Goal: Task Accomplishment & Management: Use online tool/utility

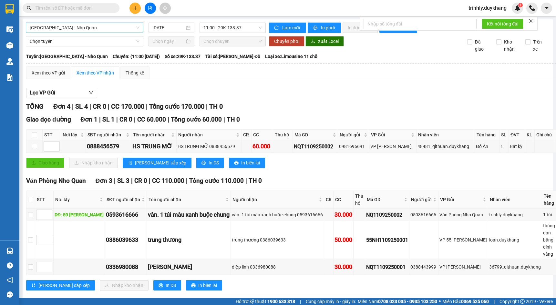
click at [126, 25] on span "[GEOGRAPHIC_DATA] - Nho Quan" at bounding box center [85, 28] width 110 height 10
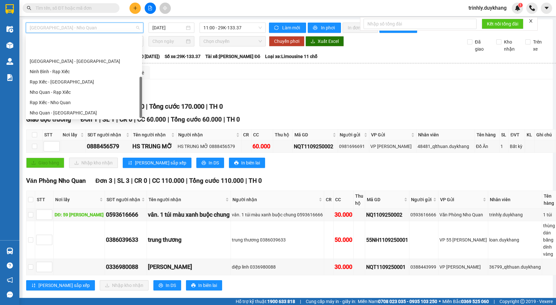
scroll to position [31, 0]
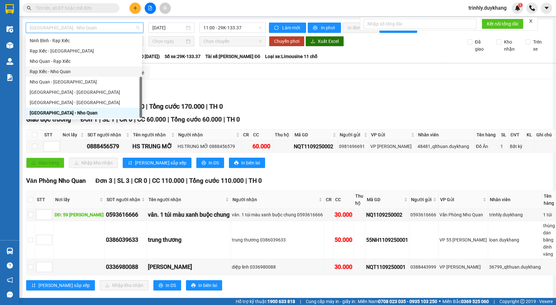
click at [286, 98] on div "Lọc VP Gửi" at bounding box center [320, 93] width 589 height 11
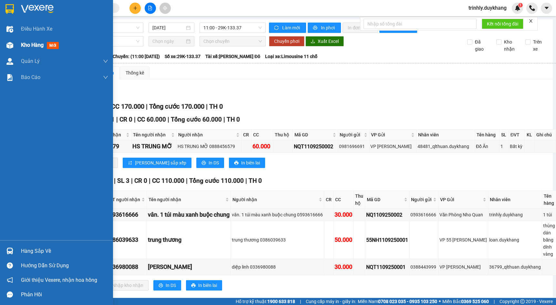
click at [14, 47] on div at bounding box center [9, 45] width 11 height 11
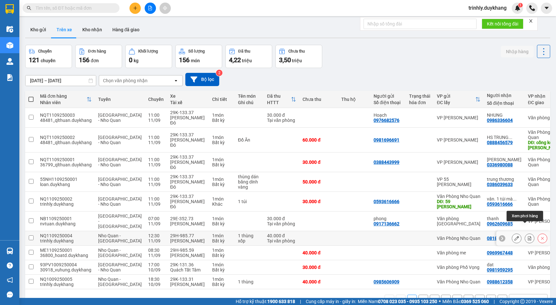
click at [525, 233] on button at bounding box center [529, 238] width 9 height 11
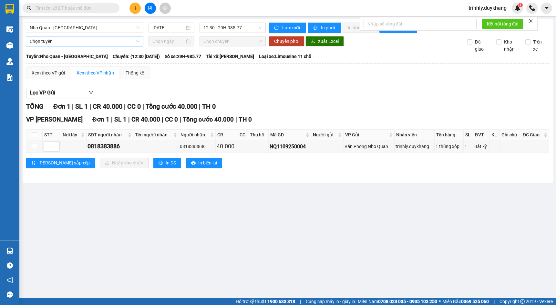
click at [70, 44] on span "Chọn tuyến" at bounding box center [85, 41] width 110 height 10
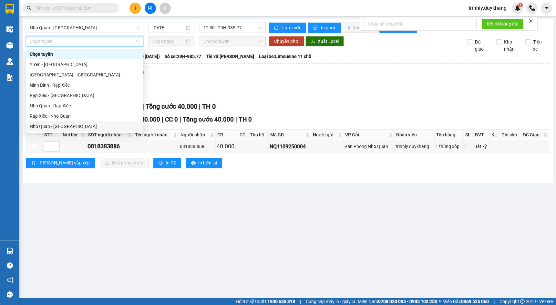
click at [57, 124] on div "Nho Quan - [GEOGRAPHIC_DATA]" at bounding box center [85, 126] width 110 height 7
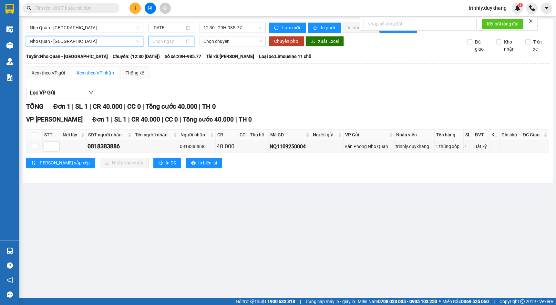
click at [172, 41] on input at bounding box center [168, 41] width 32 height 7
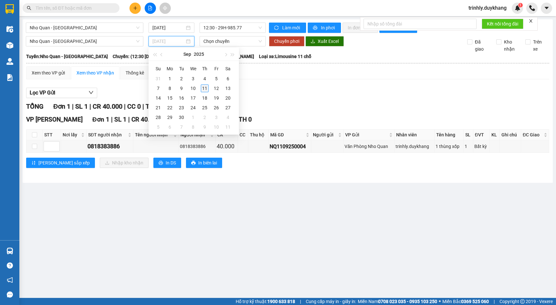
type input "[DATE]"
click at [205, 86] on div "11" at bounding box center [205, 89] width 8 height 8
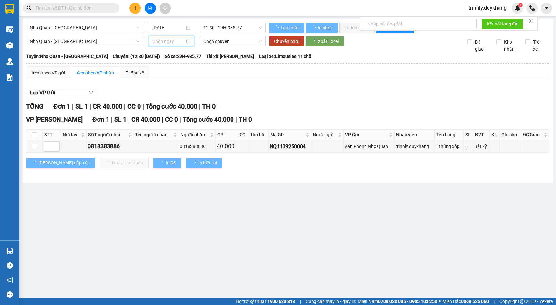
type input "[DATE]"
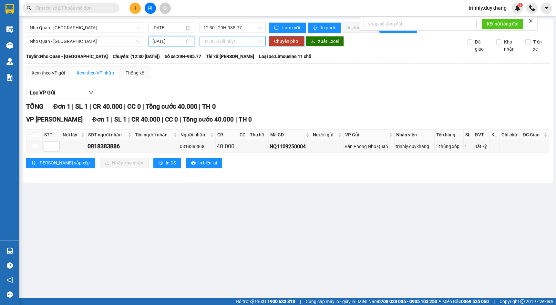
click at [237, 42] on span "04:30 - (Đã hủy)" at bounding box center [232, 41] width 58 height 10
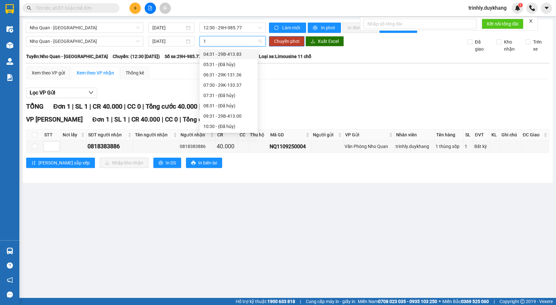
type input "11"
click at [224, 56] on div "11:30 - 29K-133.31" at bounding box center [228, 54] width 50 height 7
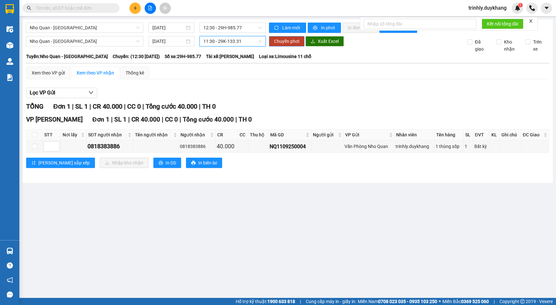
click at [296, 41] on span "Chuyển phơi" at bounding box center [286, 41] width 25 height 7
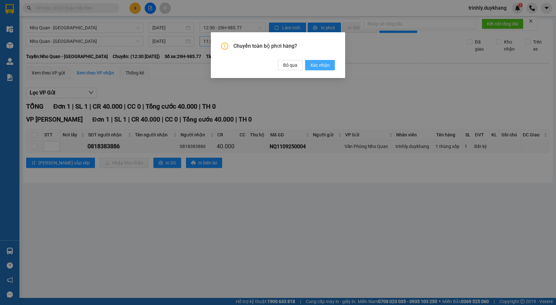
click at [322, 66] on span "Xác nhận" at bounding box center [319, 65] width 19 height 7
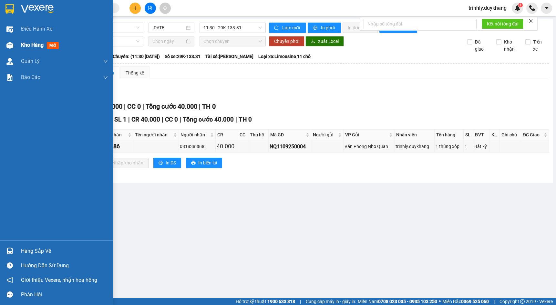
click at [13, 49] on div at bounding box center [9, 45] width 11 height 11
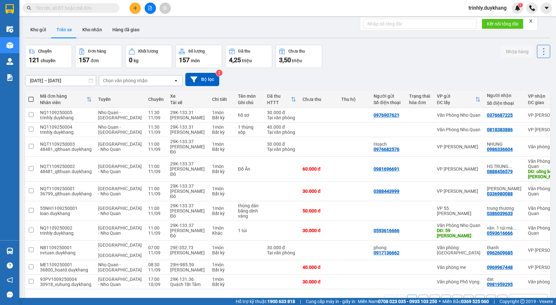
click at [142, 83] on div "Chọn văn phòng nhận" at bounding box center [125, 80] width 45 height 6
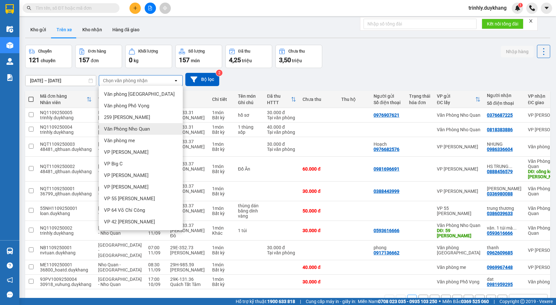
click at [146, 128] on span "Văn Phòng Nho Quan" at bounding box center [127, 129] width 46 height 6
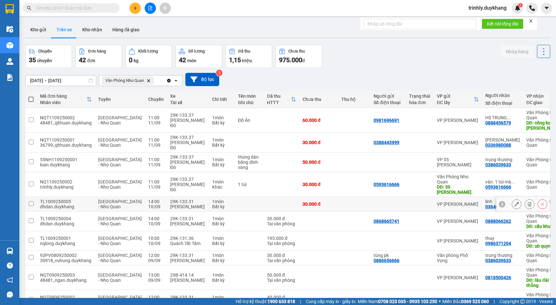
scroll to position [32, 0]
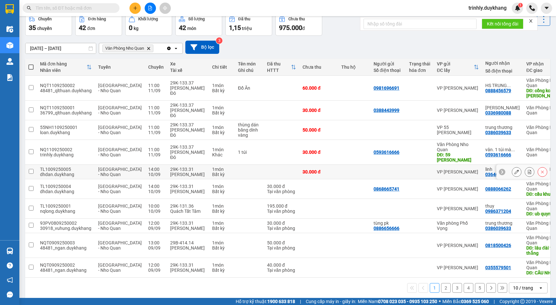
click at [409, 169] on div at bounding box center [419, 171] width 21 height 5
checkbox input "true"
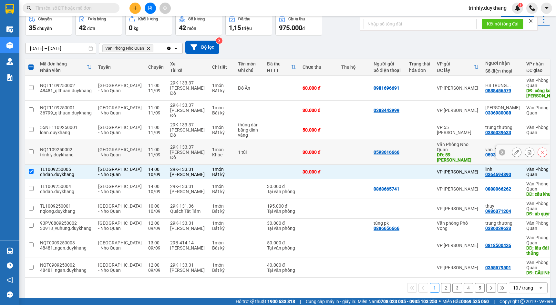
click at [238, 154] on td "1 túi" at bounding box center [249, 152] width 29 height 25
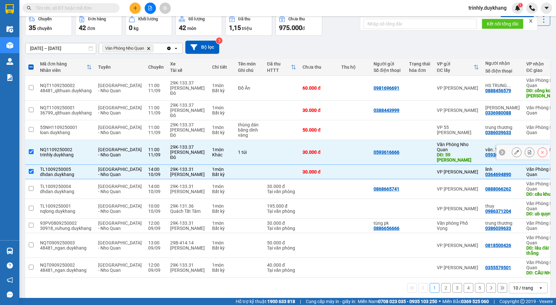
click at [338, 151] on td at bounding box center [354, 152] width 32 height 25
checkbox input "false"
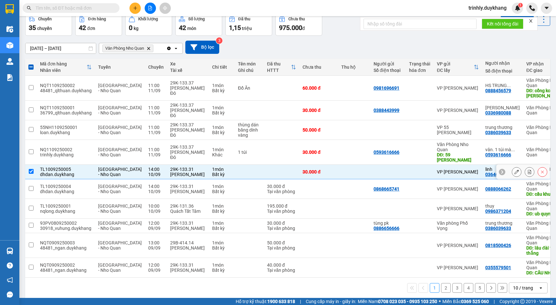
click at [31, 169] on input "checkbox" at bounding box center [31, 171] width 5 height 5
checkbox input "false"
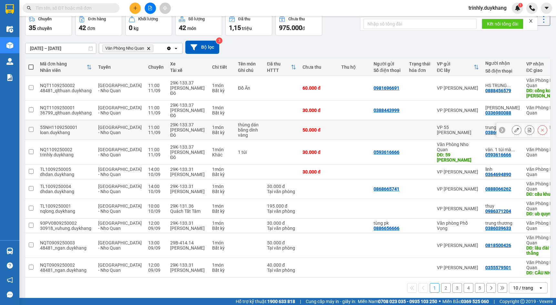
click at [406, 133] on td at bounding box center [420, 130] width 28 height 20
checkbox input "true"
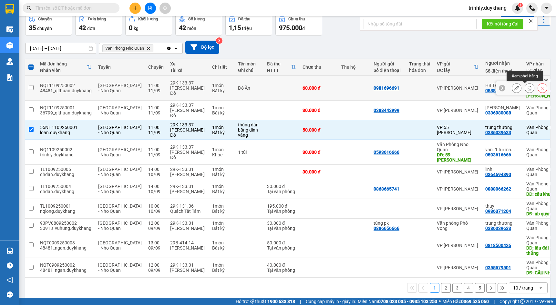
click at [527, 89] on icon at bounding box center [529, 88] width 5 height 5
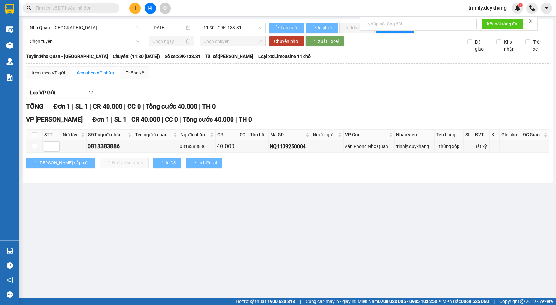
click at [524, 89] on div "Lọc VP Gửi" at bounding box center [287, 93] width 523 height 11
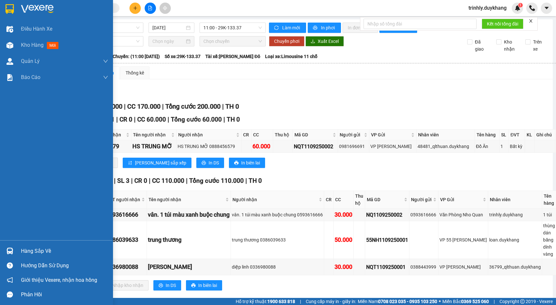
click at [10, 45] on img at bounding box center [9, 45] width 7 height 7
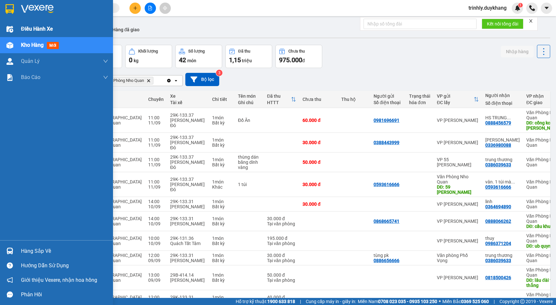
click at [8, 28] on img at bounding box center [9, 29] width 7 height 7
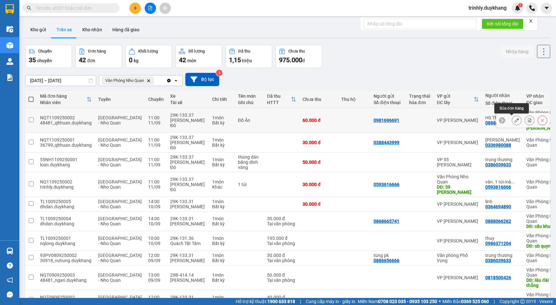
click at [514, 120] on icon at bounding box center [516, 120] width 5 height 5
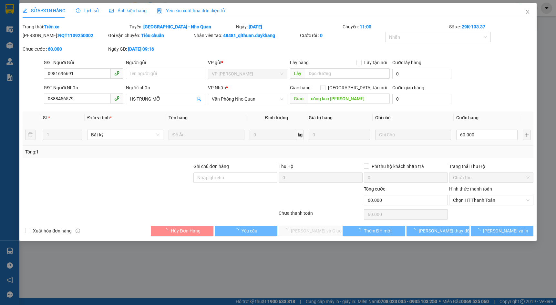
type input "0981696691"
type input "0888456579"
type input "HS TRUNG MỠ"
type input "cổng kcn [PERSON_NAME]"
type input "60.000"
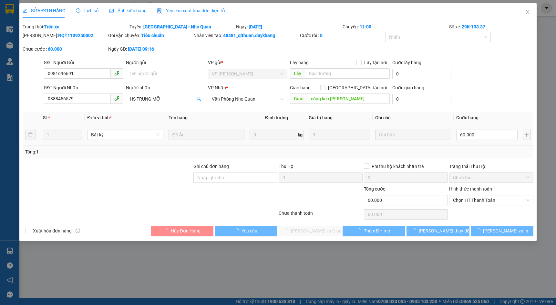
type input "60.000"
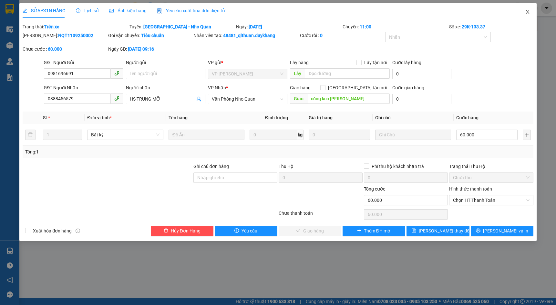
click at [527, 9] on span "Close" at bounding box center [527, 12] width 18 height 18
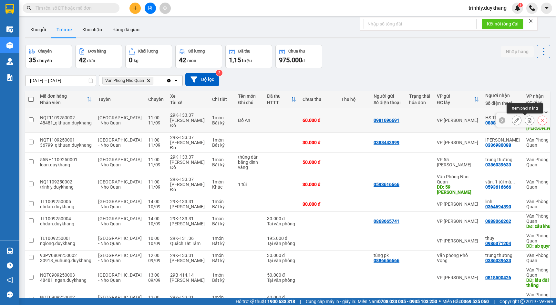
click at [528, 121] on icon at bounding box center [530, 120] width 4 height 5
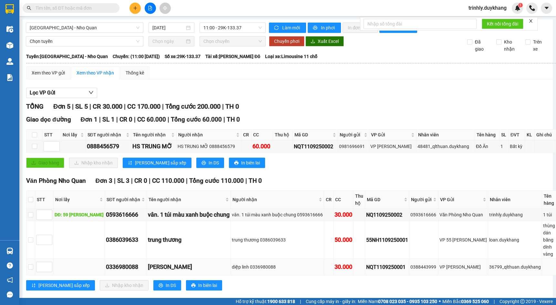
scroll to position [65, 0]
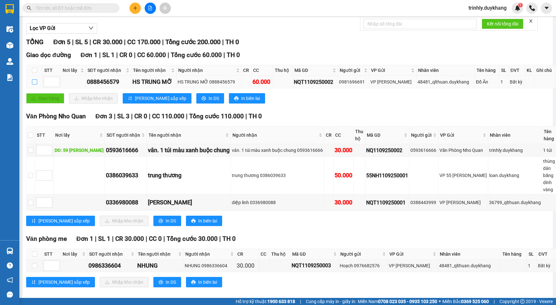
click at [33, 85] on input "checkbox" at bounding box center [34, 81] width 5 height 5
checkbox input "true"
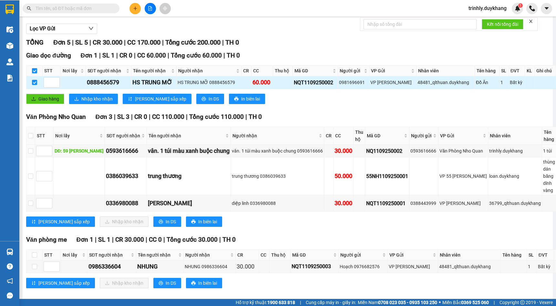
scroll to position [0, 0]
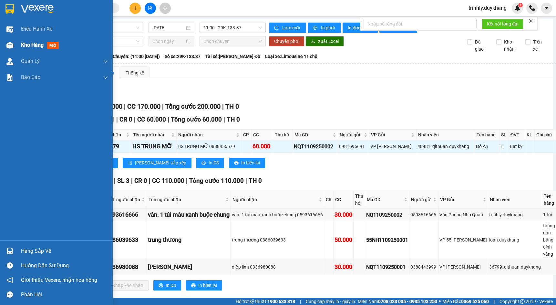
click at [13, 47] on img at bounding box center [9, 45] width 7 height 7
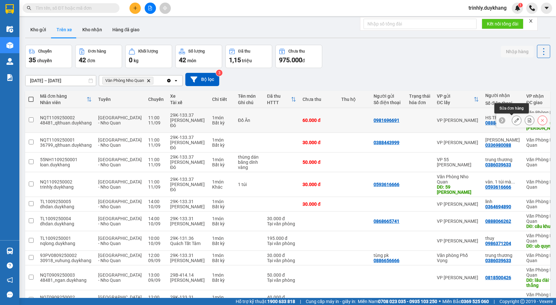
click at [514, 122] on icon at bounding box center [516, 120] width 5 height 5
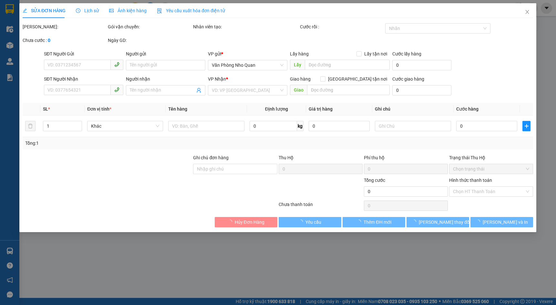
type input "0981696691"
type input "0888456579"
type input "HS TRUNG MỠ"
type input "cổng kcn [PERSON_NAME]"
type input "60.000"
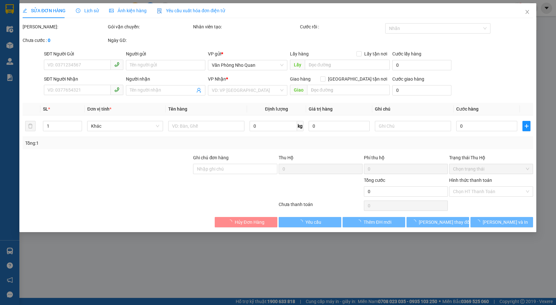
type input "60.000"
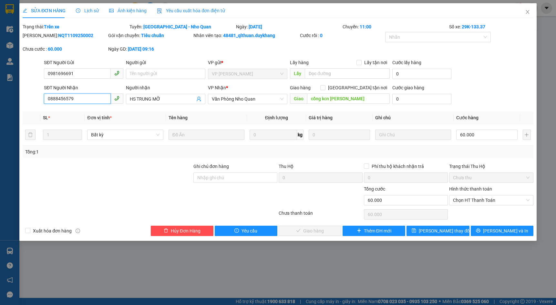
click at [66, 97] on input "0888456579" at bounding box center [77, 99] width 67 height 10
click at [527, 14] on icon "close" at bounding box center [527, 11] width 5 height 5
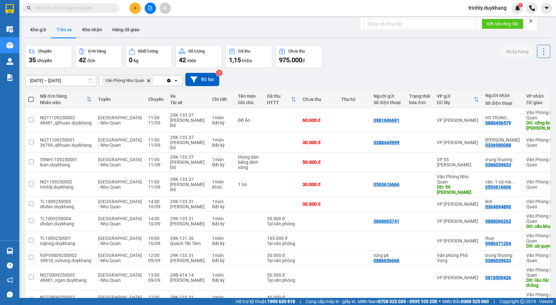
click at [440, 72] on div "[DATE] – [DATE] Press the down arrow key to interact with the calendar and sele…" at bounding box center [287, 79] width 525 height 23
click at [429, 68] on div "[DATE] – [DATE] Press the down arrow key to interact with the calendar and sele…" at bounding box center [287, 79] width 525 height 23
